Goal: Transaction & Acquisition: Purchase product/service

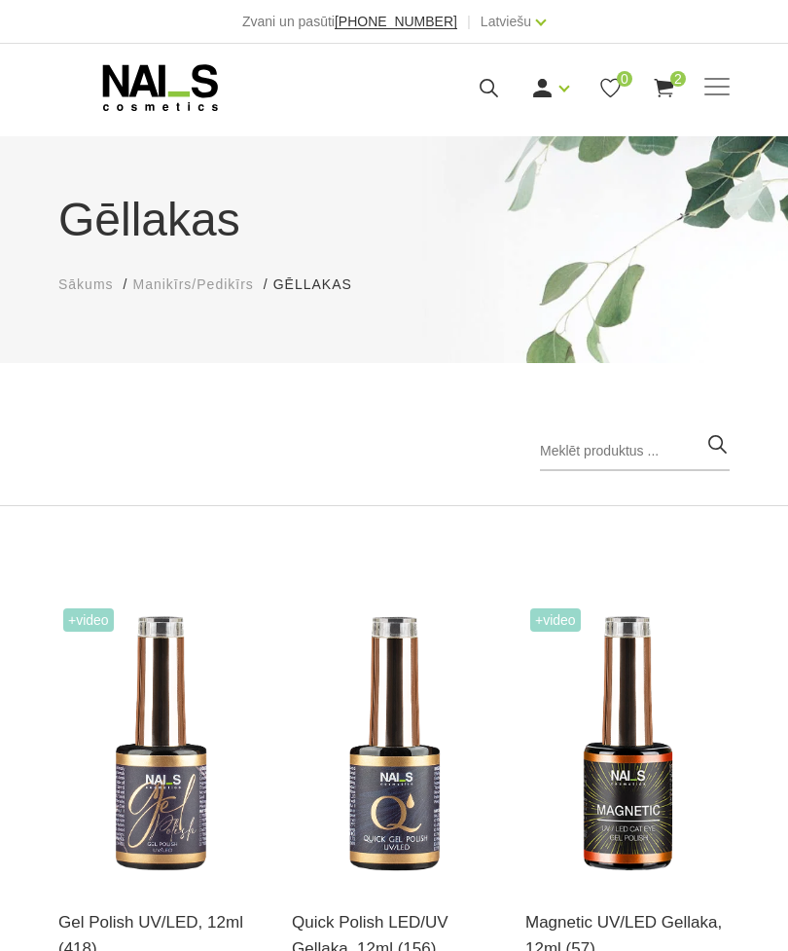
click at [90, 291] on span "Sākums" at bounding box center [85, 284] width 55 height 16
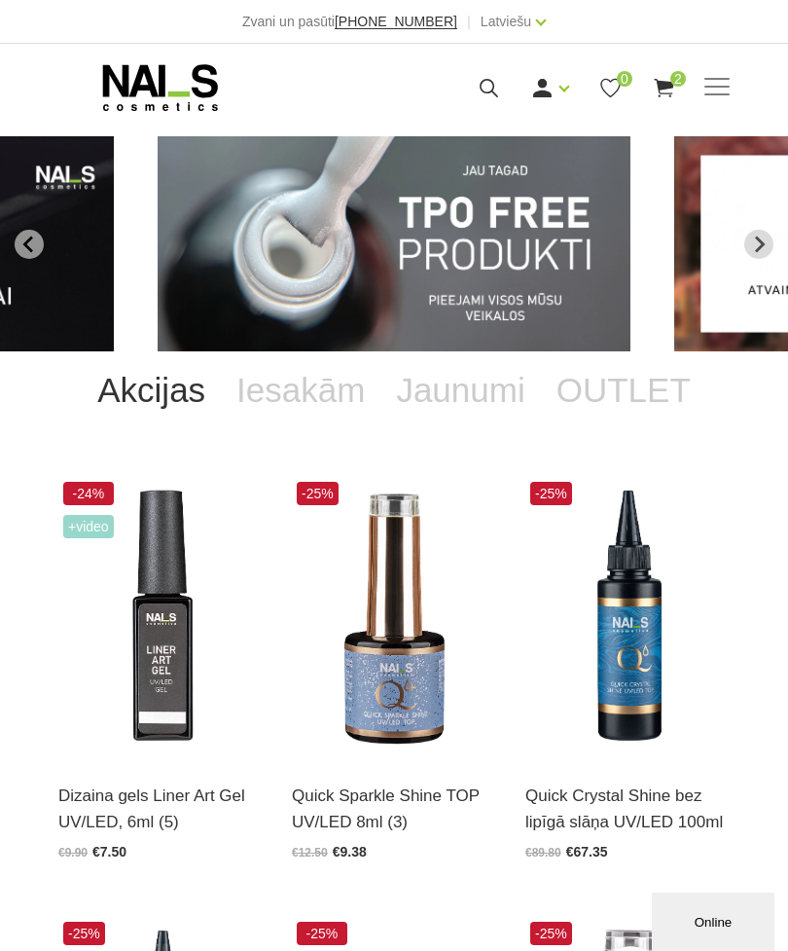
click at [589, 300] on img "1 of 13" at bounding box center [394, 243] width 473 height 215
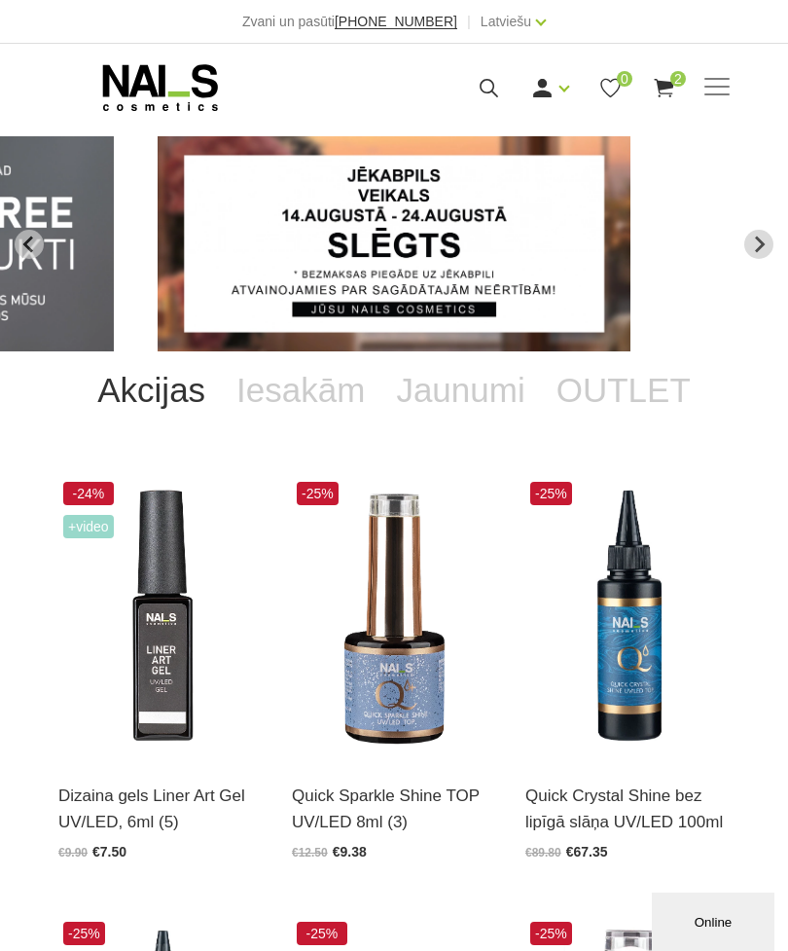
click at [619, 390] on link "OUTLET" at bounding box center [623, 390] width 165 height 78
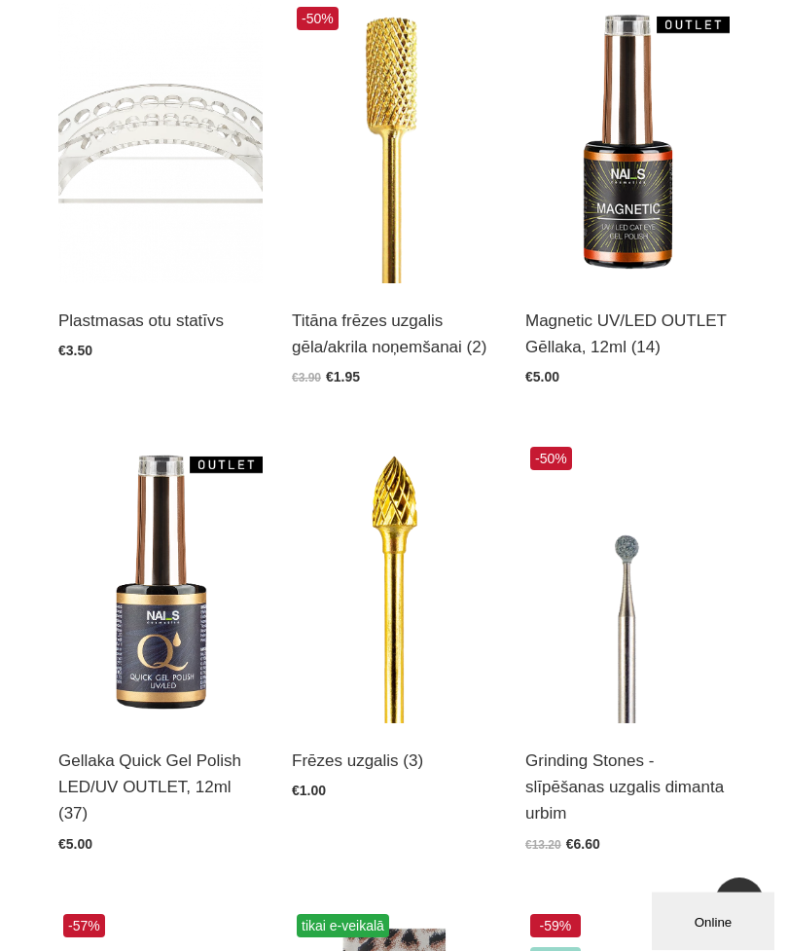
scroll to position [475, 0]
click at [158, 764] on link "Atvērt un izvēlēties" at bounding box center [130, 777] width 145 height 27
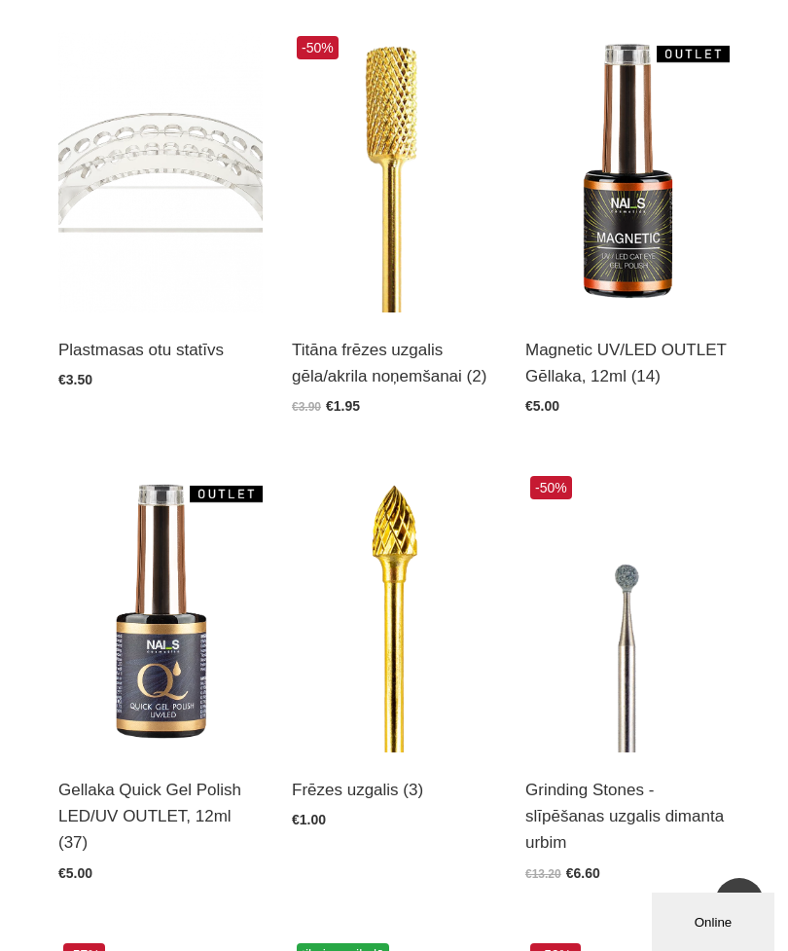
scroll to position [0, 0]
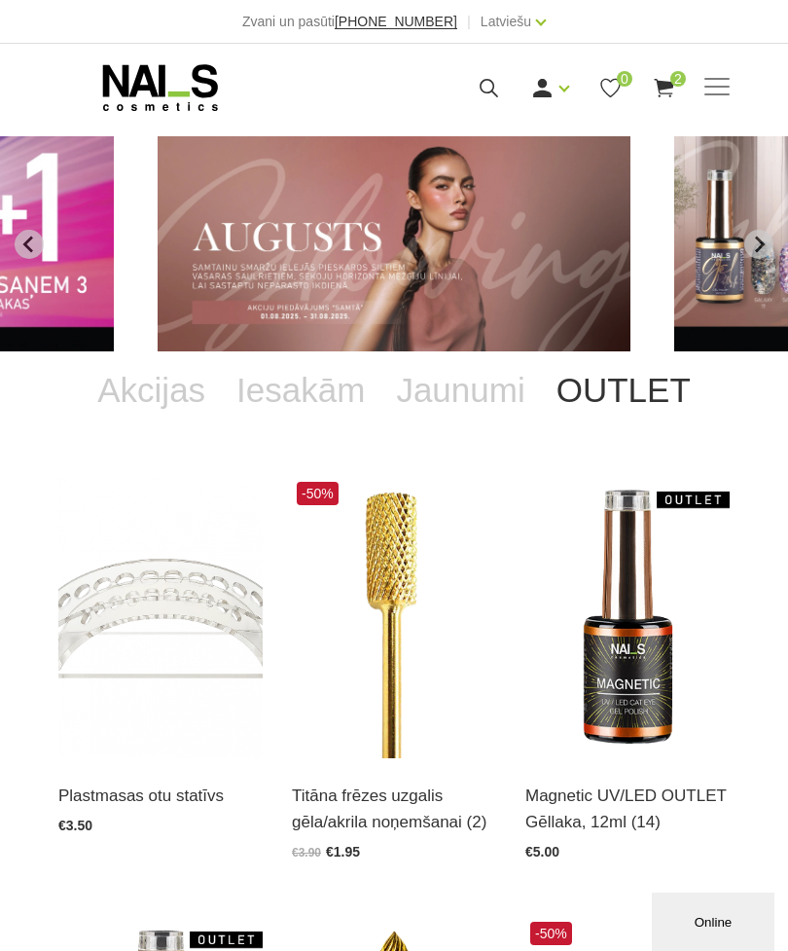
click at [483, 90] on use at bounding box center [489, 88] width 18 height 18
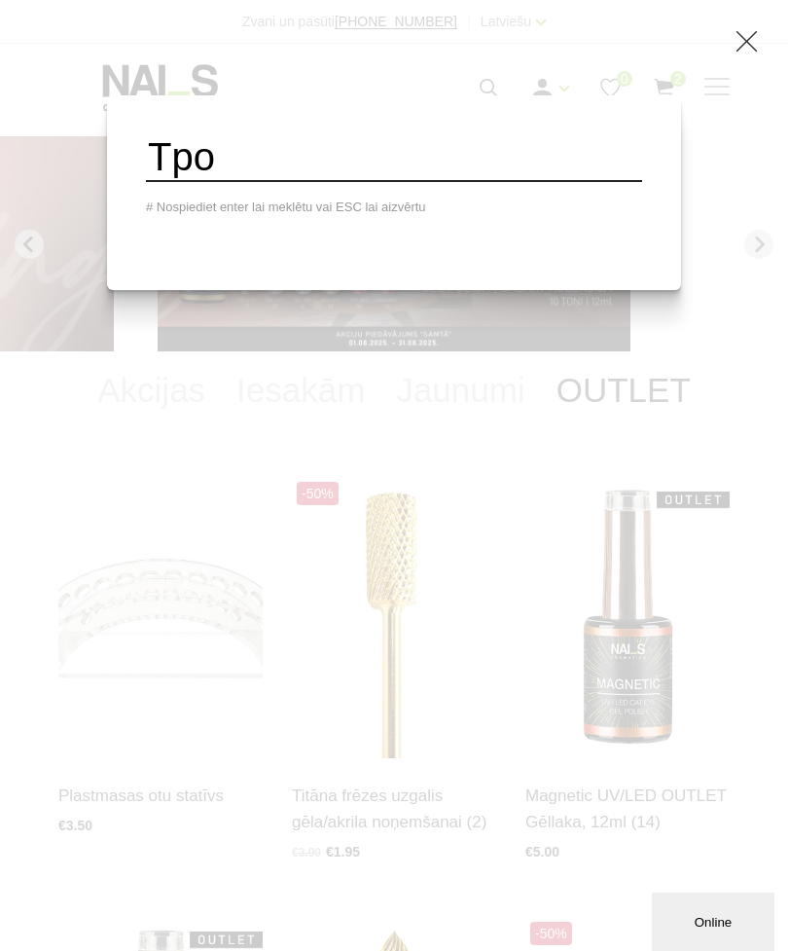
type input "Tpo"
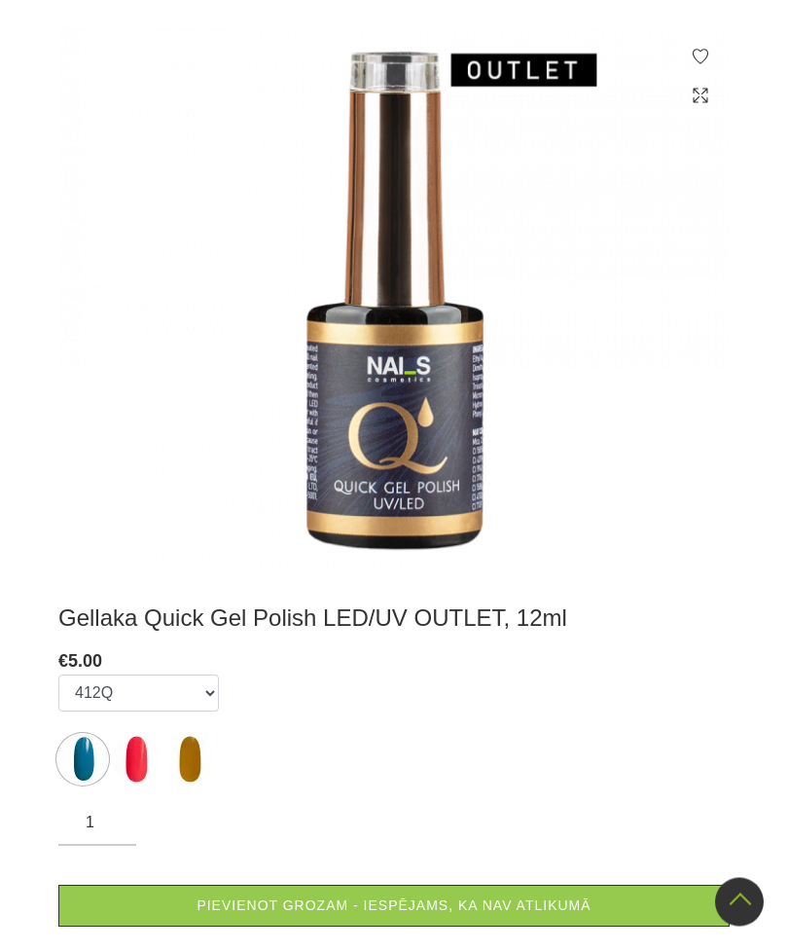
scroll to position [258, 0]
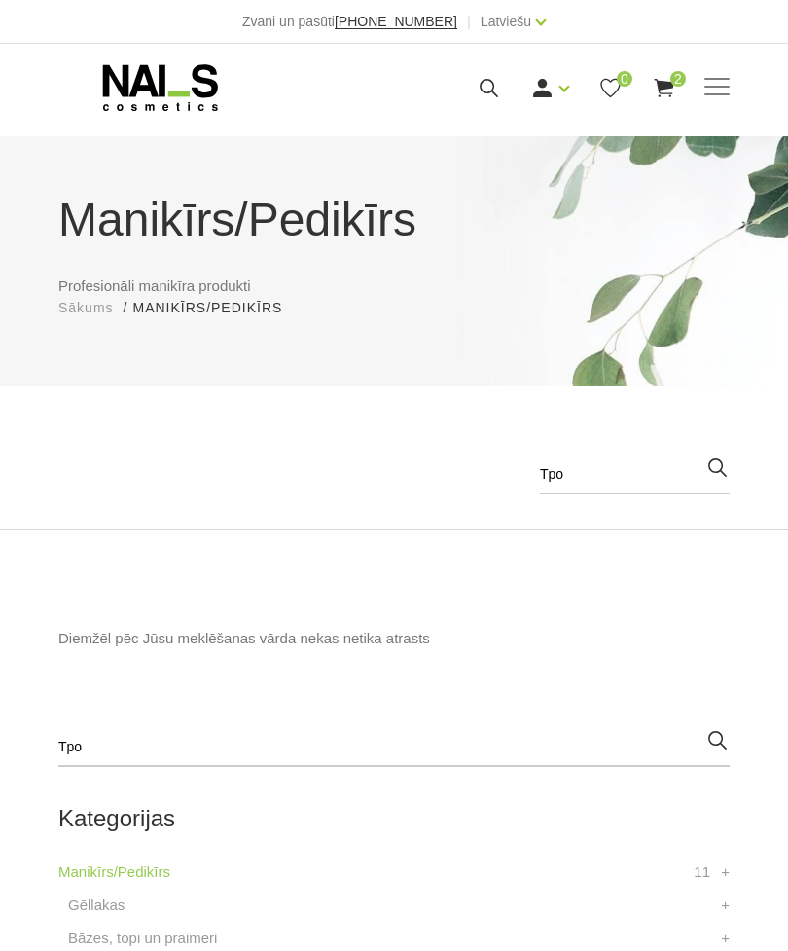
click at [92, 277] on div "Manikīrs/Pedikīrs Profesionāli manikīra produkti Sākums Manikīrs/Pedikīrs Manik…" at bounding box center [394, 251] width 701 height 133
click at [88, 305] on span "Sākums" at bounding box center [85, 308] width 55 height 16
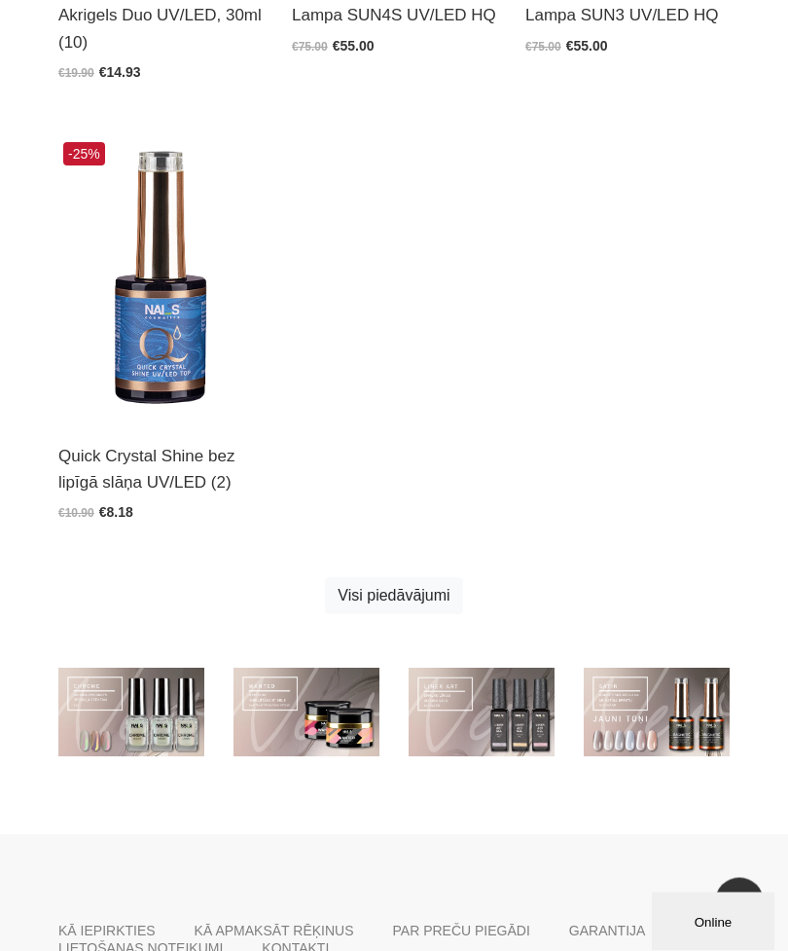
scroll to position [1686, 0]
click at [422, 595] on link "Visi piedāvājumi" at bounding box center [393, 595] width 137 height 37
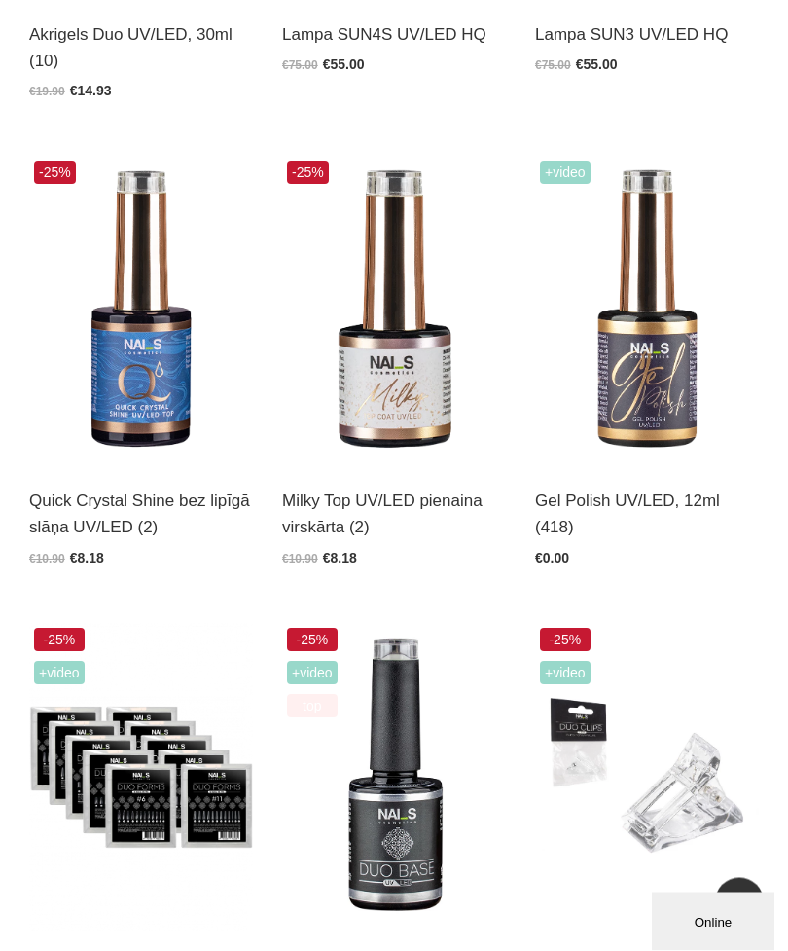
scroll to position [1751, 0]
click at [712, 449] on img at bounding box center [647, 310] width 224 height 308
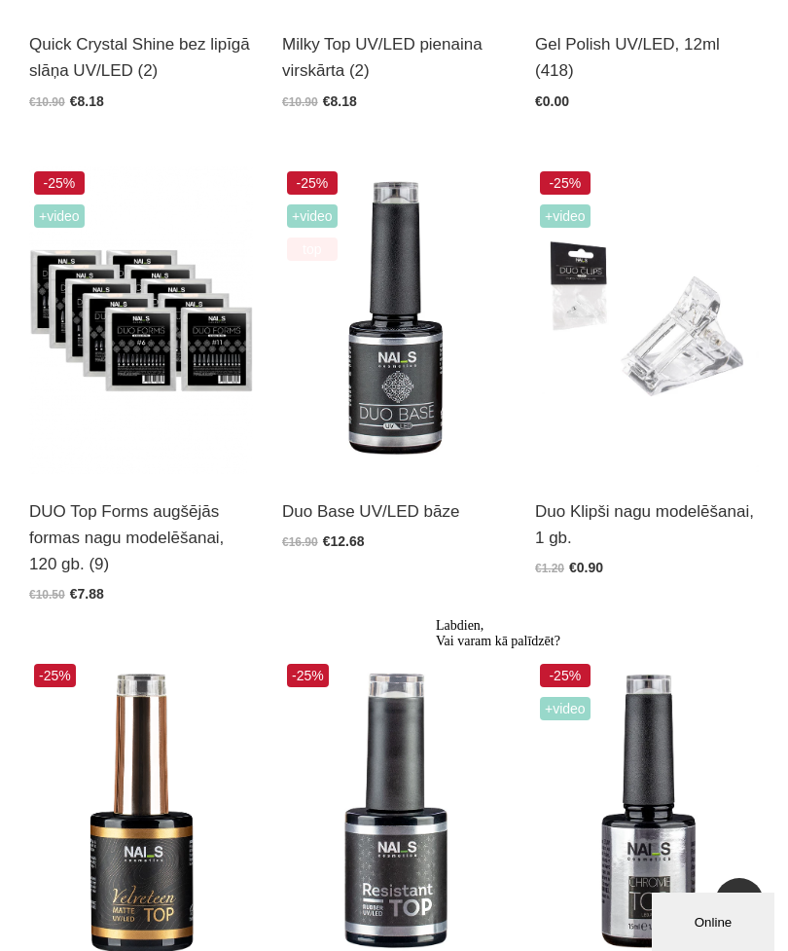
scroll to position [2206, 0]
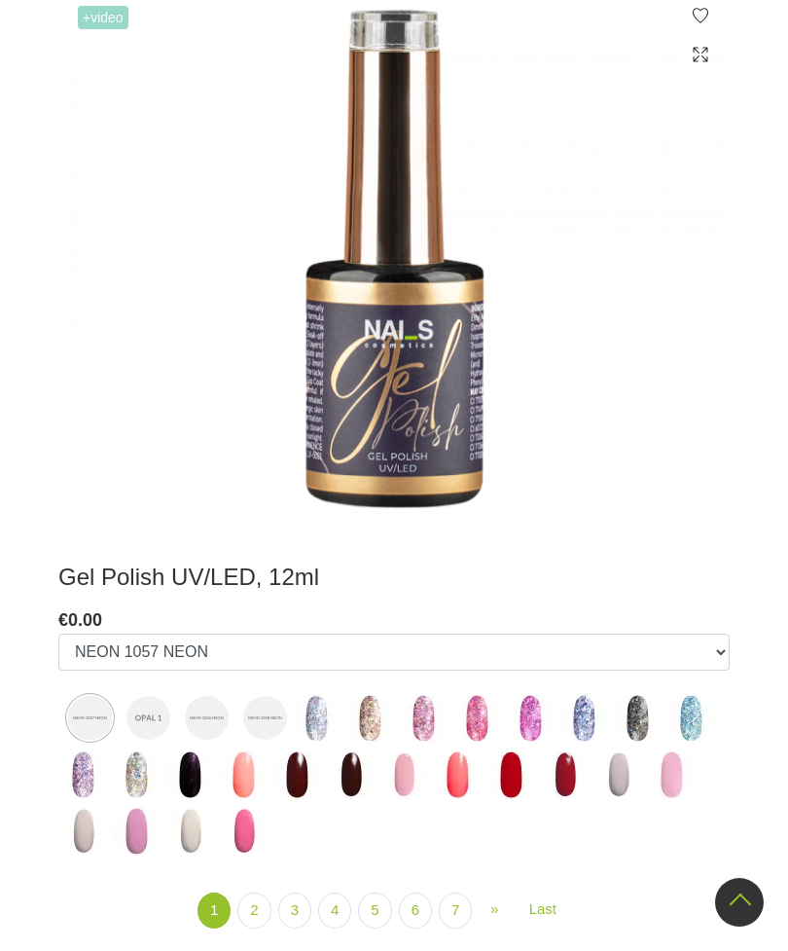
scroll to position [448, 0]
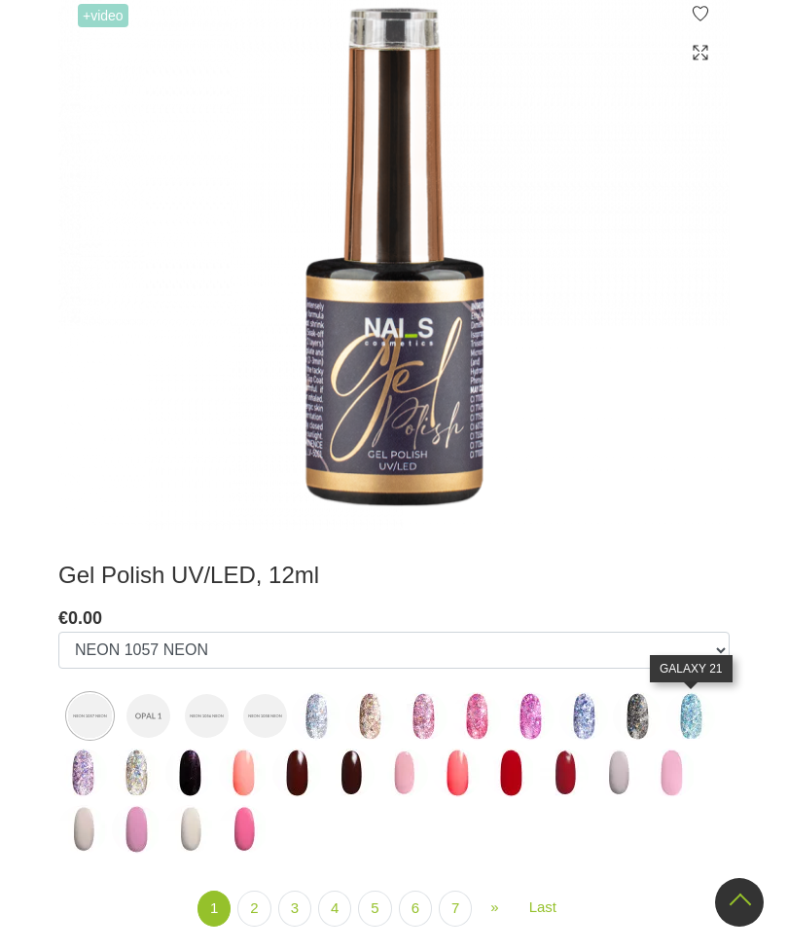
click at [698, 704] on img at bounding box center [691, 716] width 49 height 49
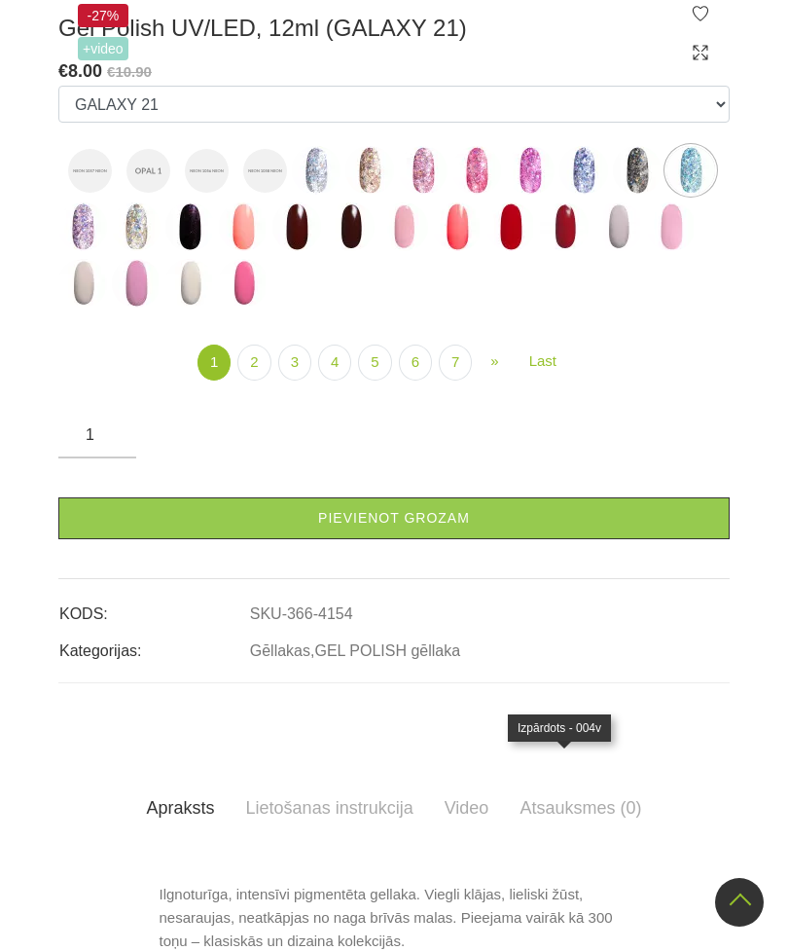
click at [551, 251] on img at bounding box center [564, 226] width 49 height 49
select select "3953"
